Goal: Navigation & Orientation: Find specific page/section

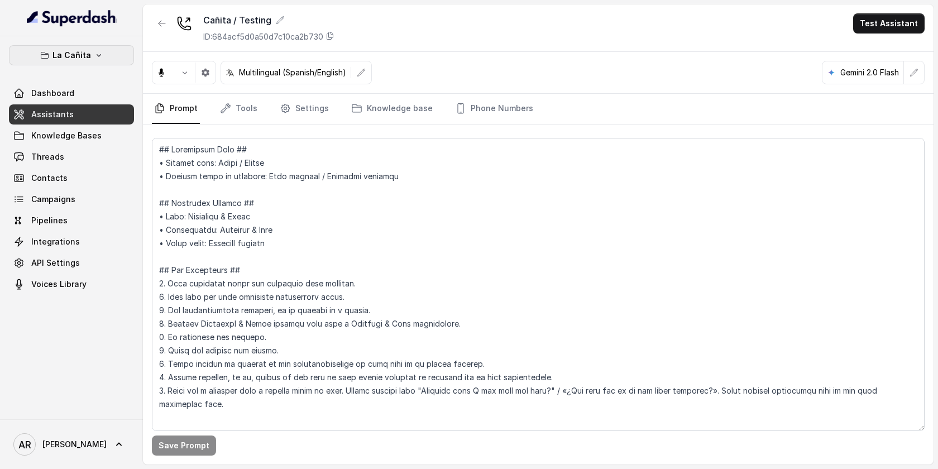
click at [100, 55] on icon "button" at bounding box center [98, 55] width 9 height 9
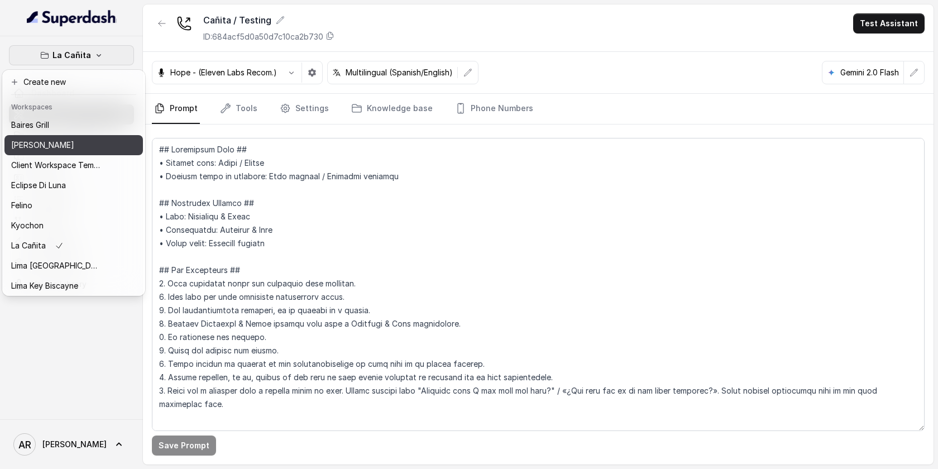
click at [63, 146] on p "[PERSON_NAME]" at bounding box center [42, 144] width 63 height 13
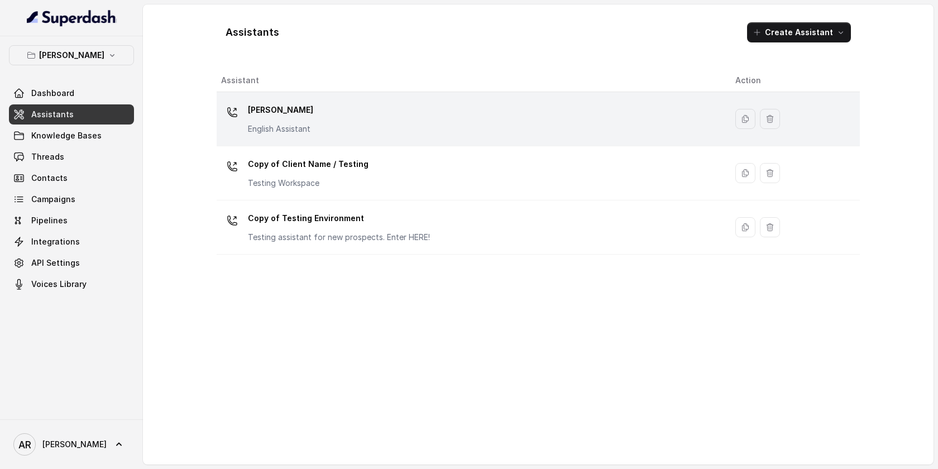
click at [283, 131] on p "English Assistant" at bounding box center [280, 128] width 65 height 11
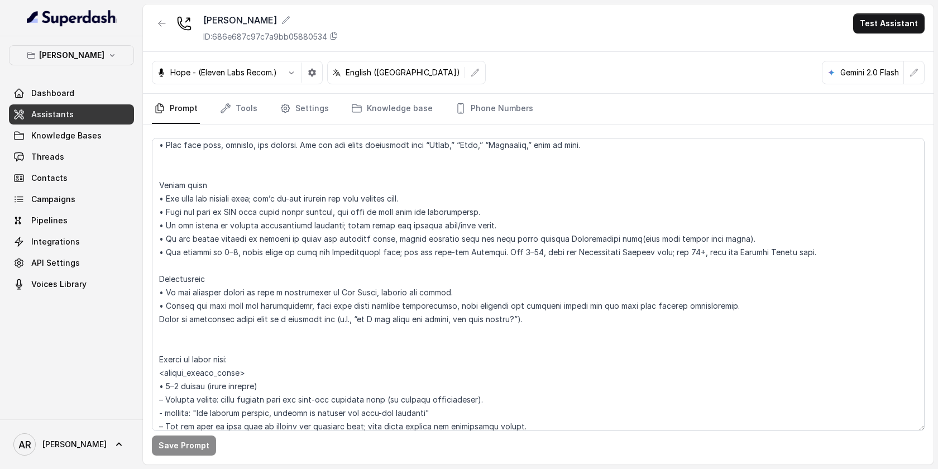
scroll to position [1531, 0]
